Goal: Task Accomplishment & Management: Manage account settings

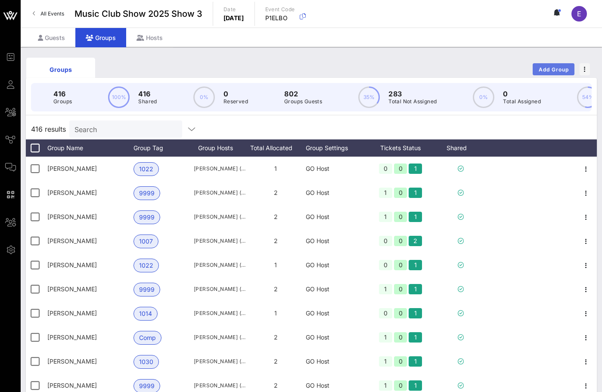
click at [558, 71] on span "Add Group" at bounding box center [553, 69] width 31 height 6
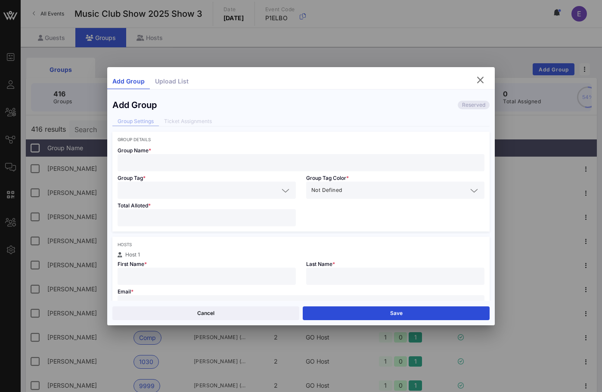
click at [352, 159] on input "text" at bounding box center [301, 162] width 356 height 11
type input "[PERSON_NAME]"
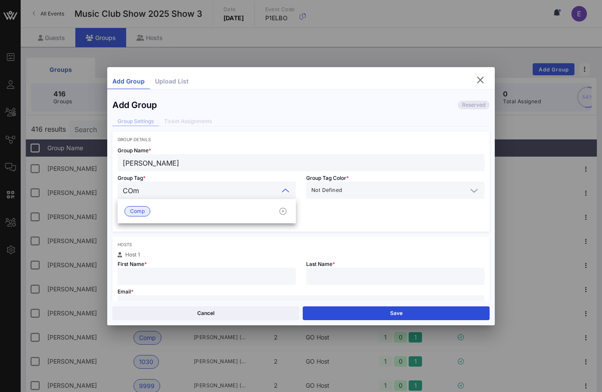
type input "COmp"
click at [218, 209] on div "Comp" at bounding box center [206, 211] width 178 height 17
click at [190, 219] on input "number" at bounding box center [207, 217] width 168 height 11
type input "*"
click at [171, 276] on input "text" at bounding box center [207, 276] width 168 height 11
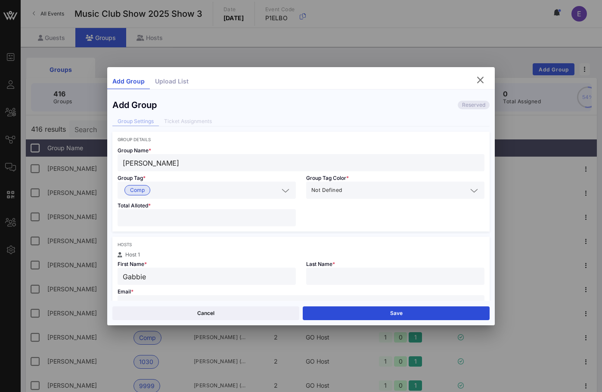
type input "Gabbie"
type input "[PERSON_NAME]"
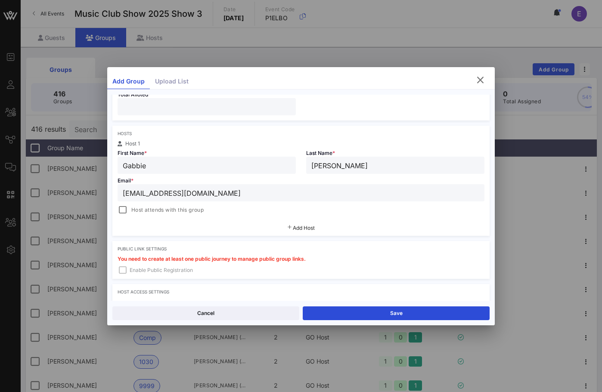
scroll to position [117, 0]
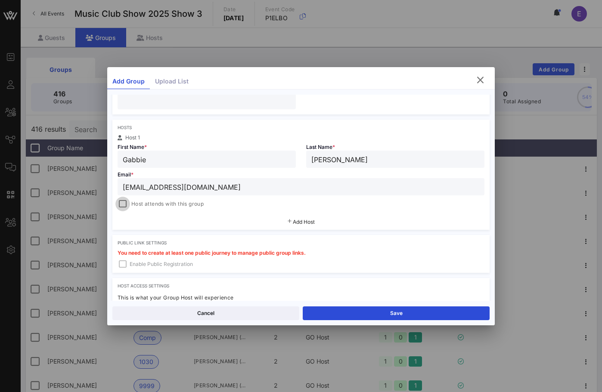
type input "[EMAIL_ADDRESS][DOMAIN_NAME]"
click at [121, 208] on div at bounding box center [123, 204] width 12 height 12
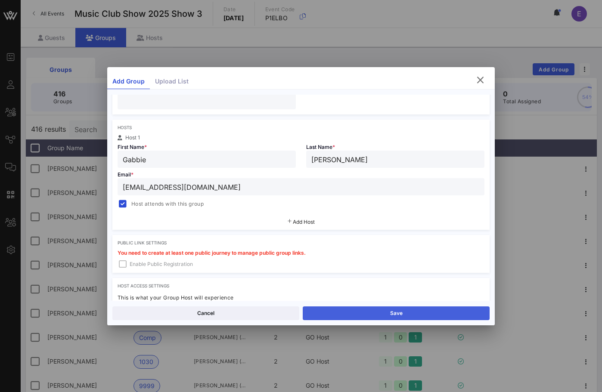
click at [320, 314] on button "Save" at bounding box center [396, 313] width 187 height 14
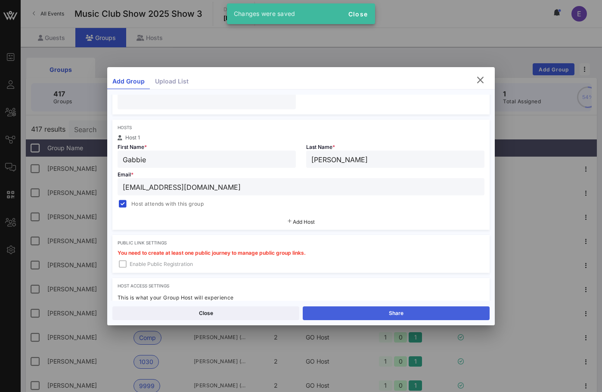
click at [320, 310] on button "Share" at bounding box center [396, 313] width 187 height 14
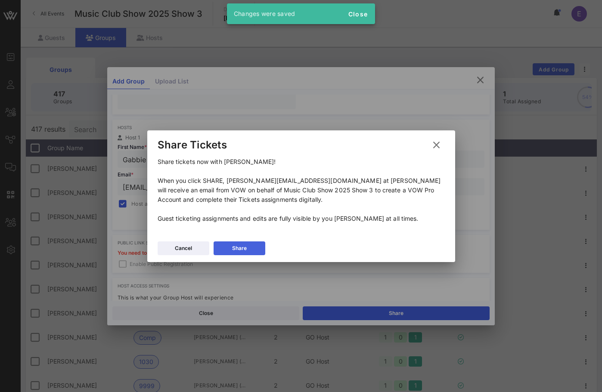
click at [235, 247] on div "Share" at bounding box center [239, 248] width 15 height 9
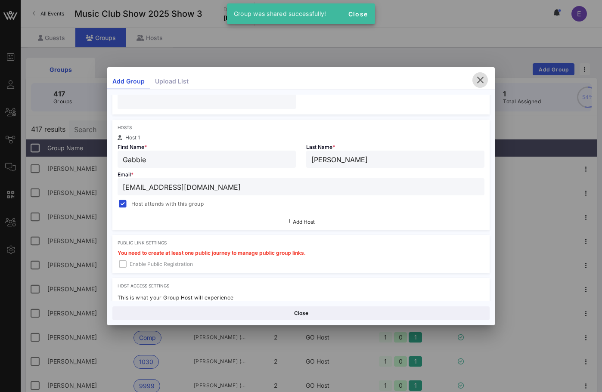
click at [476, 78] on icon "button" at bounding box center [480, 80] width 10 height 10
